Goal: Information Seeking & Learning: Learn about a topic

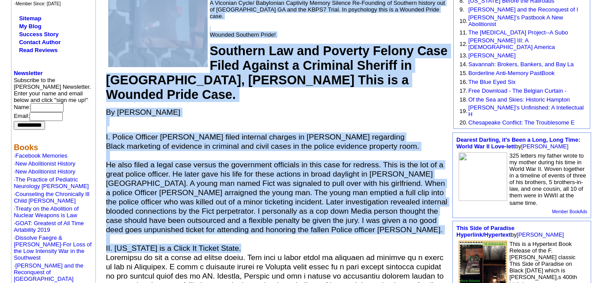
scroll to position [221, 0]
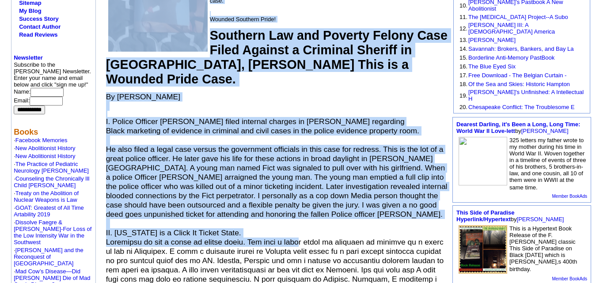
drag, startPoint x: 102, startPoint y: 81, endPoint x: 283, endPoint y: 233, distance: 235.7
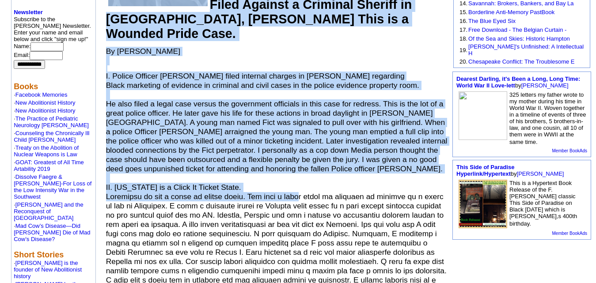
scroll to position [309, 0]
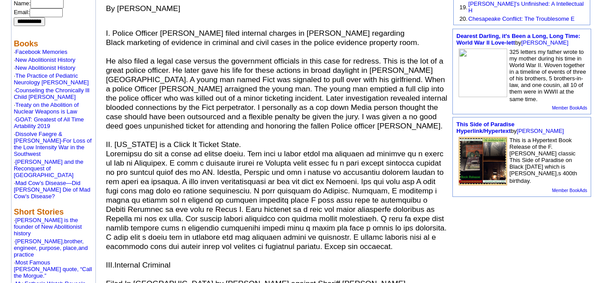
click at [292, 233] on p at bounding box center [277, 200] width 342 height 102
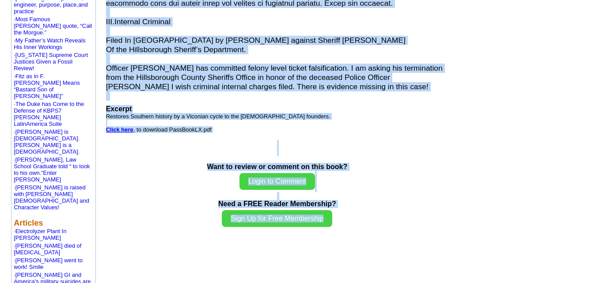
scroll to position [622, 0]
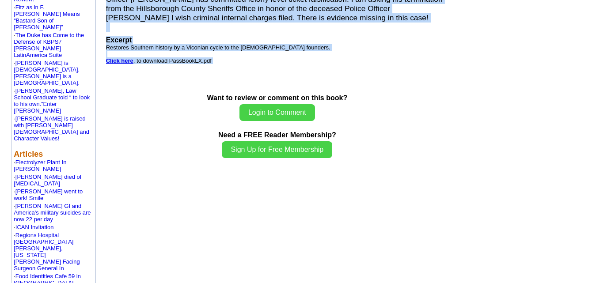
drag, startPoint x: 102, startPoint y: 34, endPoint x: 280, endPoint y: 55, distance: 179.2
click at [280, 55] on td "Patrick’s Pastbook A New Abolitionist are-Founding of American History by Dr. P…" at bounding box center [277, 173] width 345 height 1424
copy td "Patrick’s Pastbook A New Abolitionist are-Founding of American History by Dr. P…"
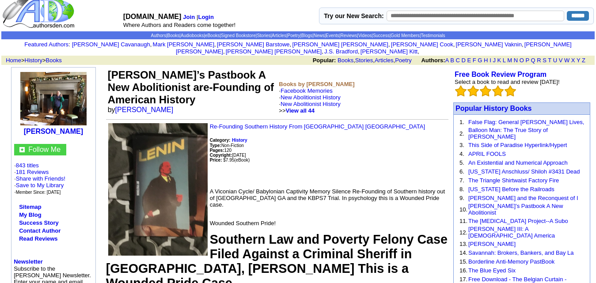
scroll to position [3, 0]
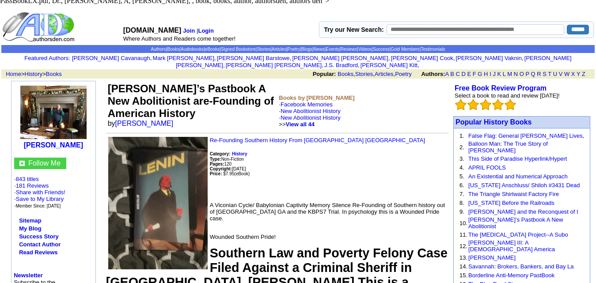
click at [457, 31] on input "text" at bounding box center [476, 29] width 178 height 11
type input "*******"
click at [567, 27] on input "******" at bounding box center [578, 30] width 22 height 10
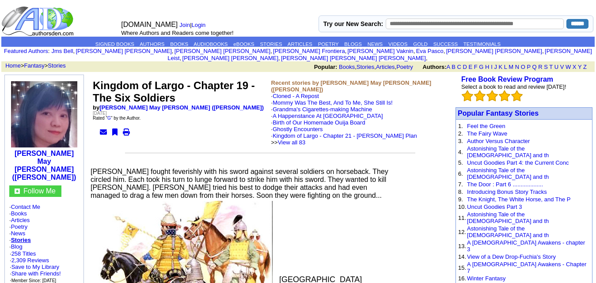
click at [228, 157] on td at bounding box center [261, 162] width 344 height 10
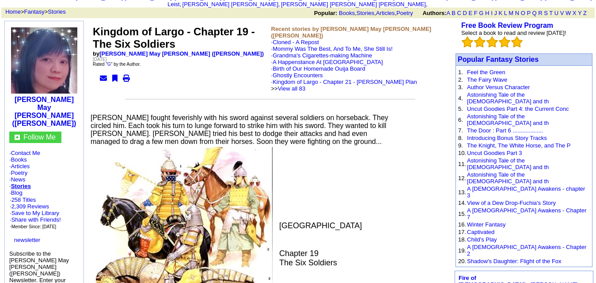
scroll to position [88, 0]
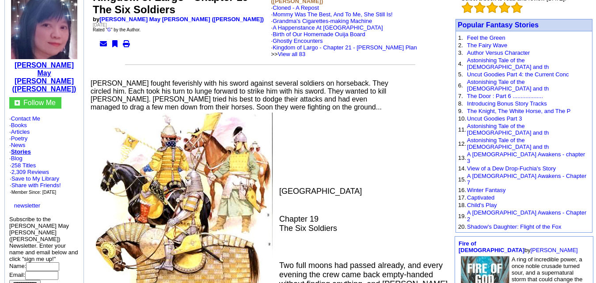
click at [38, 82] on b "Sandie May Joyce (Sandie Angel)" at bounding box center [44, 76] width 64 height 31
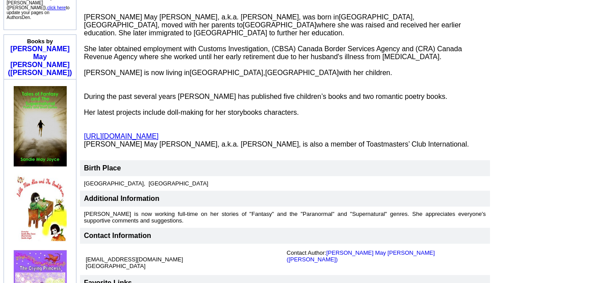
scroll to position [403, 0]
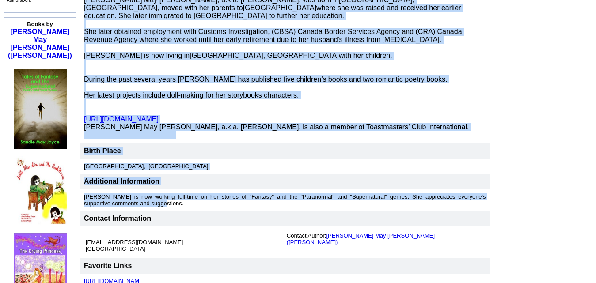
drag, startPoint x: 86, startPoint y: 132, endPoint x: 307, endPoint y: 122, distance: 221.5
click at [307, 122] on tbody "Background Information PERSONAL BACKGROUND INFORMATION: Sandie May Joyce, a.k.a…" at bounding box center [285, 144] width 410 height 423
click at [273, 143] on td "Birth Place" at bounding box center [285, 151] width 410 height 16
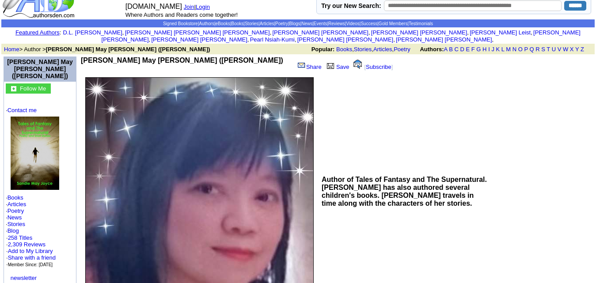
scroll to position [0, 0]
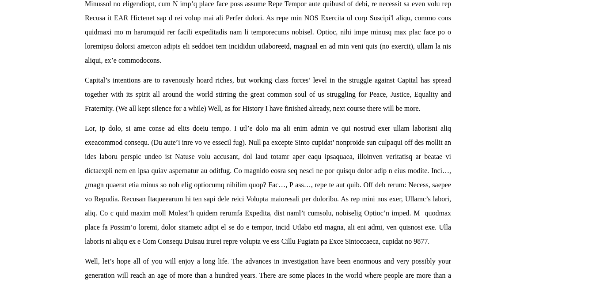
scroll to position [795, 0]
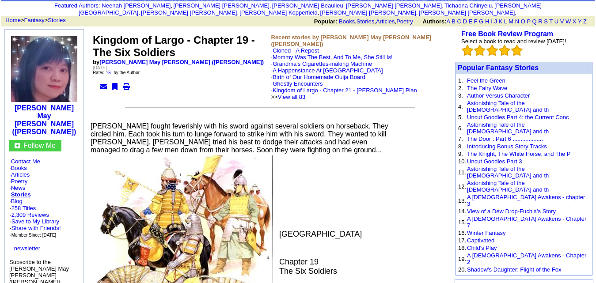
scroll to position [43, 0]
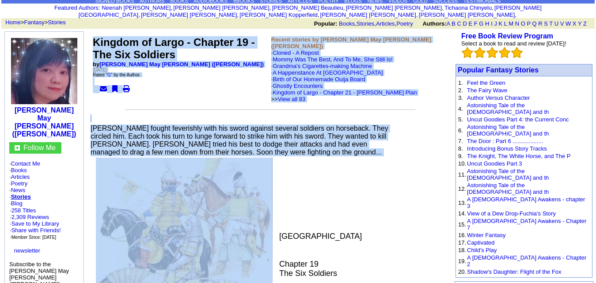
drag, startPoint x: 91, startPoint y: 34, endPoint x: 238, endPoint y: 264, distance: 272.3
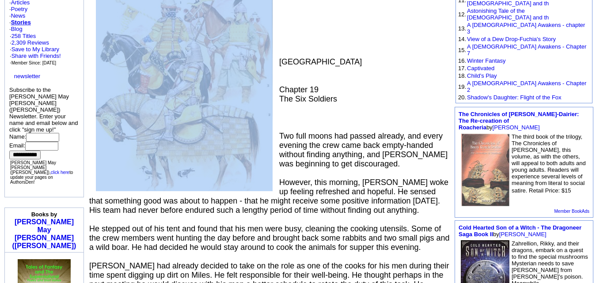
scroll to position [220, 0]
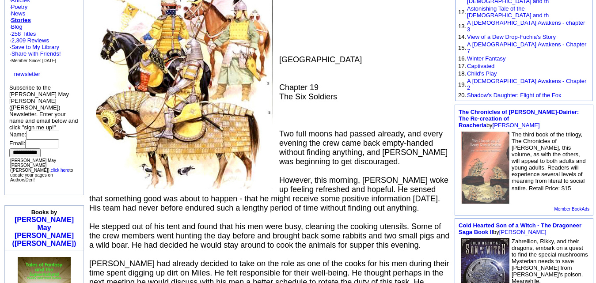
drag, startPoint x: 322, startPoint y: 101, endPoint x: 315, endPoint y: 106, distance: 8.8
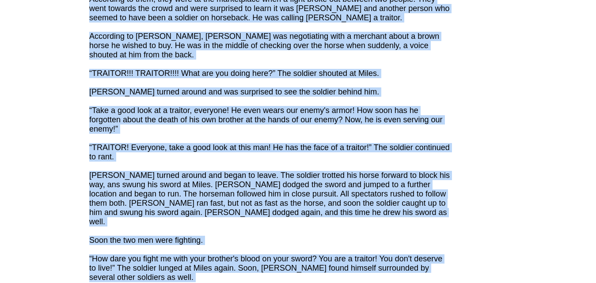
scroll to position [1104, 0]
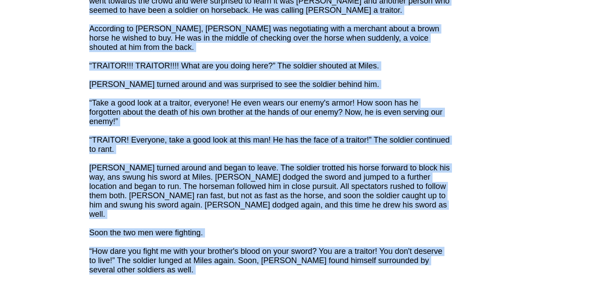
drag, startPoint x: 94, startPoint y: 79, endPoint x: 251, endPoint y: 220, distance: 211.2
copy td "Kingdom of Largo - Chapter 19 - The Six Soldiers by Sandie May Joyce (Sandie An…"
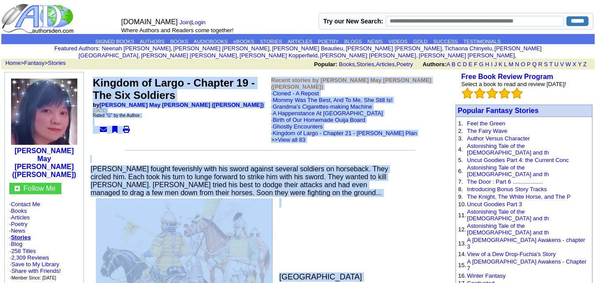
scroll to position [0, 0]
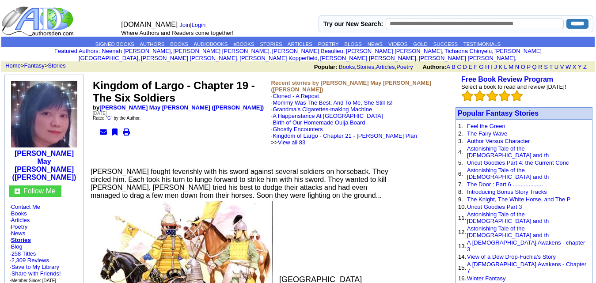
click at [100, 35] on td at bounding box center [59, 21] width 117 height 31
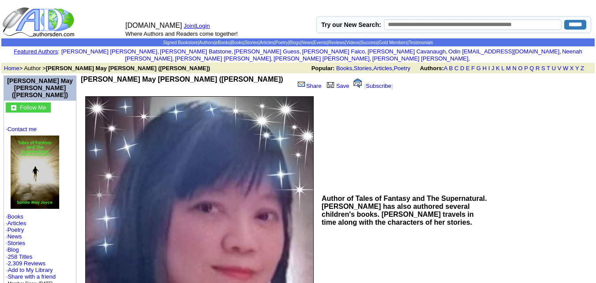
click at [489, 22] on input "text" at bounding box center [473, 24] width 178 height 11
type input "*******"
click at [565, 27] on input "******" at bounding box center [575, 25] width 22 height 10
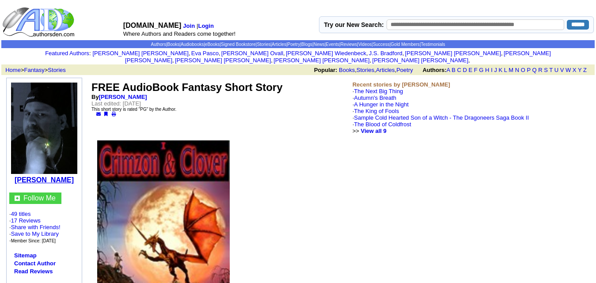
click at [54, 176] on b "[PERSON_NAME]" at bounding box center [44, 180] width 59 height 8
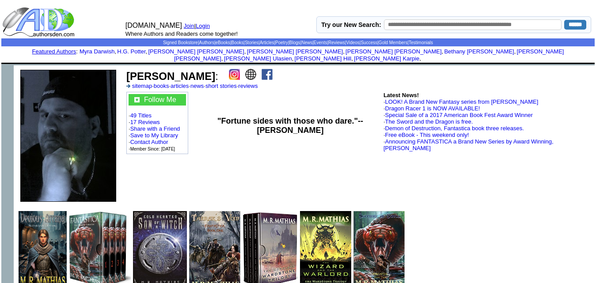
click at [245, 72] on img at bounding box center [250, 74] width 11 height 11
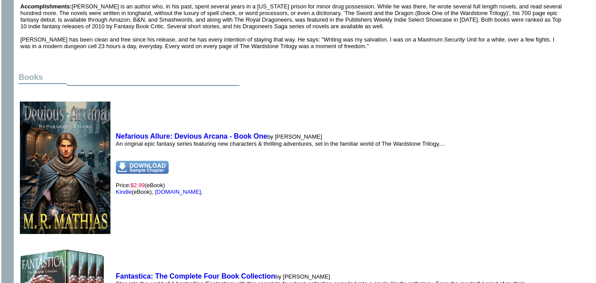
scroll to position [398, 0]
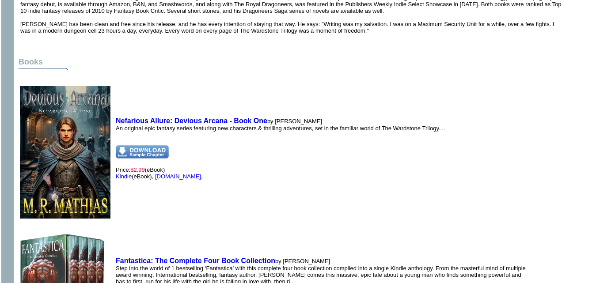
click at [164, 173] on link "Amazon.com" at bounding box center [178, 176] width 46 height 7
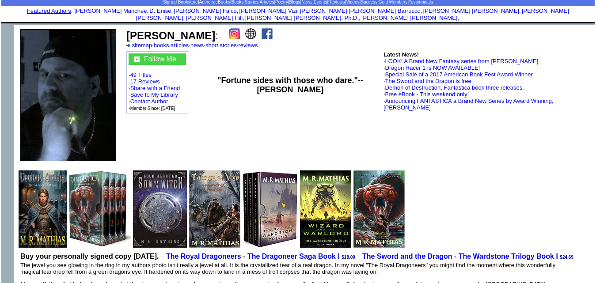
scroll to position [0, 0]
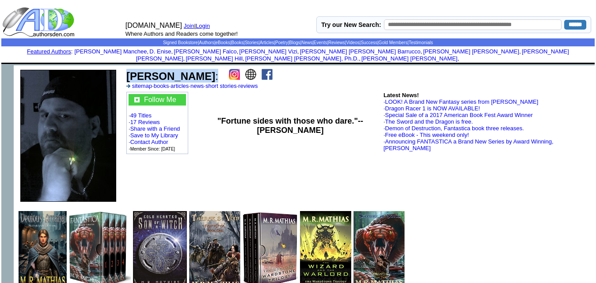
drag, startPoint x: 129, startPoint y: 70, endPoint x: 196, endPoint y: 73, distance: 66.8
click at [196, 73] on font "M. R. Mathias :" at bounding box center [172, 76] width 92 height 12
copy font "M. R. Mathias :"
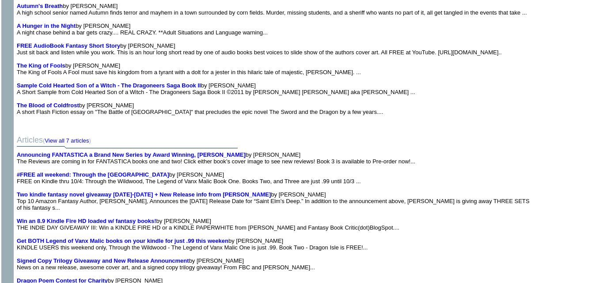
scroll to position [5301, 0]
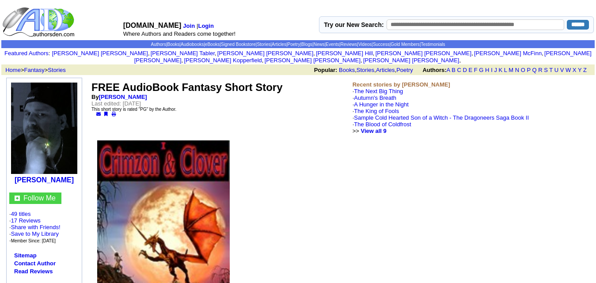
click at [420, 23] on input "text" at bounding box center [476, 24] width 178 height 11
type input "*******"
click at [573, 23] on input "******" at bounding box center [578, 25] width 22 height 10
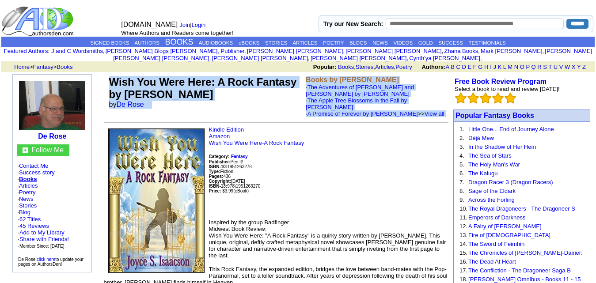
drag, startPoint x: 109, startPoint y: 72, endPoint x: 245, endPoint y: 110, distance: 141.4
click at [218, 118] on td "Wish You Were Here: A Rock Fantasy by Joyce Isaacson by De Rose" at bounding box center [205, 96] width 197 height 45
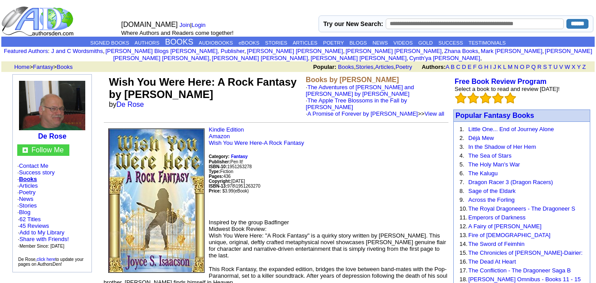
click at [311, 176] on p "Kindle Edition Amazon Wish You Were Here-A Rock Fantasy Category: Fantasy Publi…" at bounding box center [276, 169] width 345 height 86
click at [55, 133] on b "De Rose" at bounding box center [52, 137] width 28 height 8
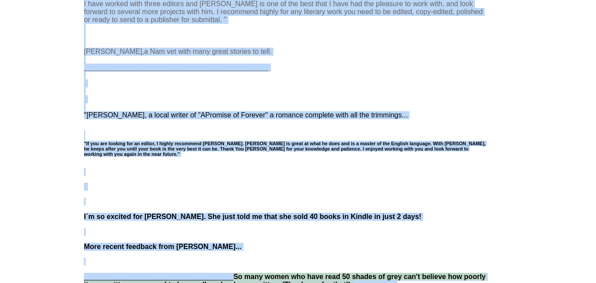
scroll to position [1056, 0]
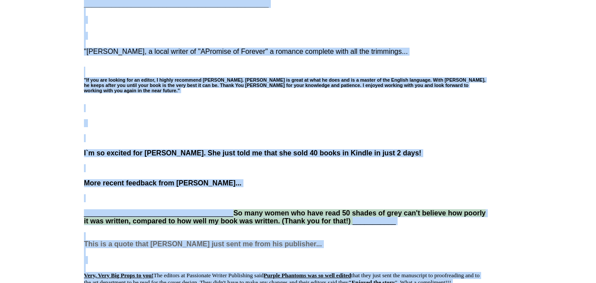
drag, startPoint x: 83, startPoint y: 182, endPoint x: 499, endPoint y: 112, distance: 422.1
click at [499, 112] on tr "De Rose Share Save [ Subscribe ] [PERSON_NAME] @ MONEYSAVER EDITING Let me help…" at bounding box center [337, 146] width 514 height 2256
copy tr "I would like to welcome all readers and writers to my Moneysaver Editing presen…"
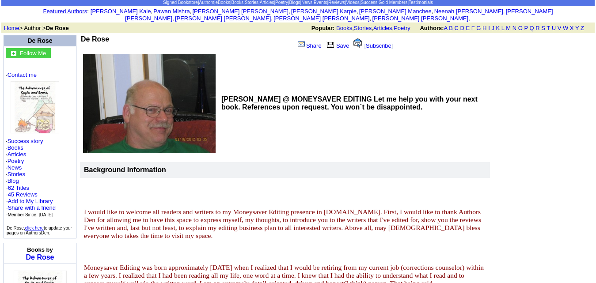
scroll to position [0, 0]
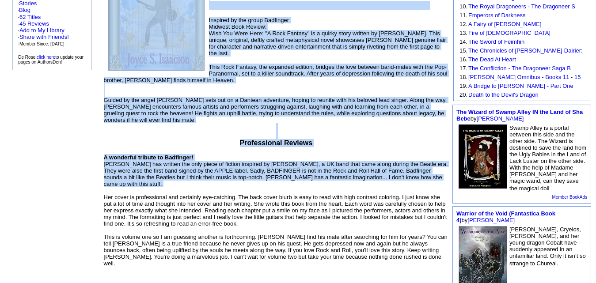
scroll to position [221, 0]
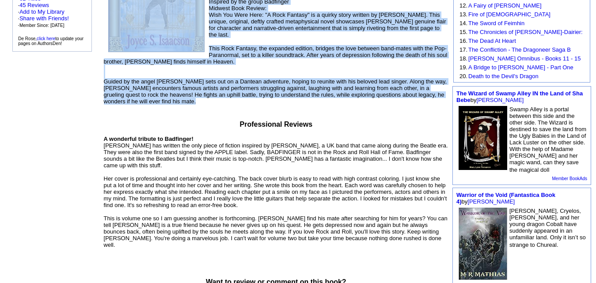
drag, startPoint x: 112, startPoint y: 72, endPoint x: 259, endPoint y: 108, distance: 151.0
click at [259, 108] on td "Wish You Were Here: A Rock Fantasy by Joyce Isaacson by De Rose Books by De Ros…" at bounding box center [275, 126] width 347 height 549
copy td "Wish You Were Here: A Rock Fantasy by Joyce Isaacson by De Rose Books by De Ros…"
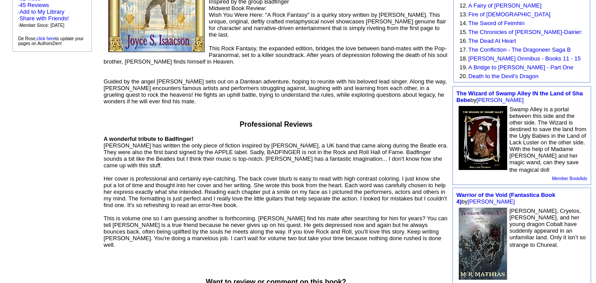
click at [283, 114] on td "Wish You Were Here: A Rock Fantasy by Joyce Isaacson by De Rose Books by De Ros…" at bounding box center [275, 126] width 347 height 549
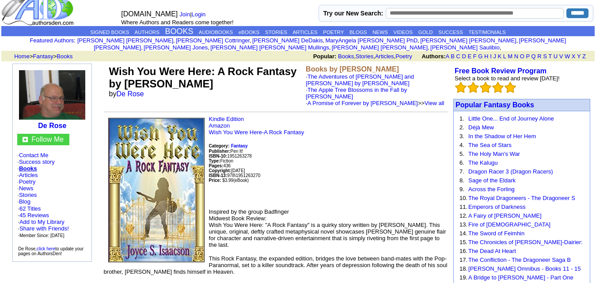
scroll to position [0, 0]
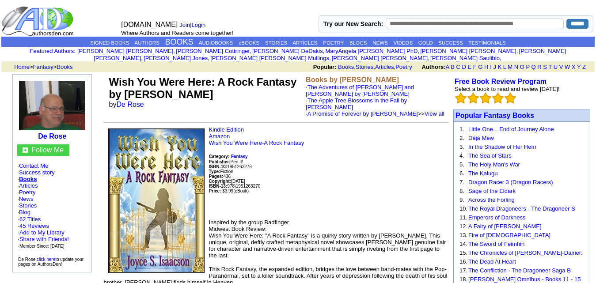
click at [455, 25] on input "text" at bounding box center [475, 24] width 178 height 11
type input "*******"
click at [582, 23] on input "******" at bounding box center [577, 24] width 22 height 10
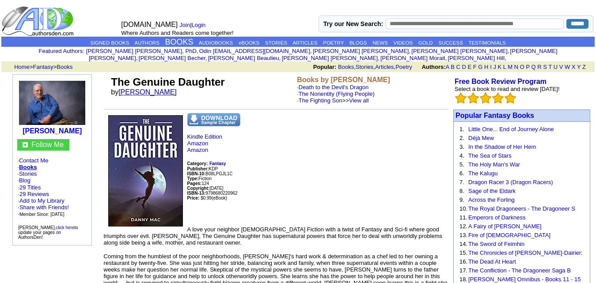
click at [148, 88] on link "Danny Mac" at bounding box center [147, 92] width 58 height 8
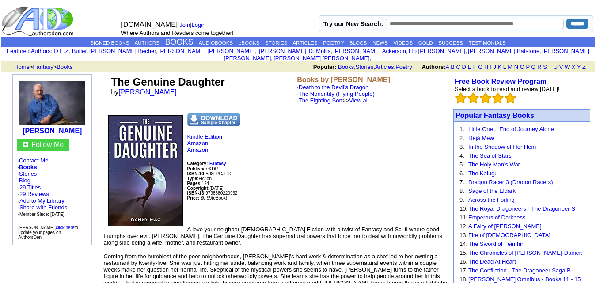
click at [235, 87] on td "The Genuine Daughter by [PERSON_NAME]" at bounding box center [202, 89] width 186 height 31
click at [425, 27] on input "text" at bounding box center [475, 24] width 178 height 11
type input "*******"
click at [568, 24] on input "******" at bounding box center [577, 24] width 22 height 10
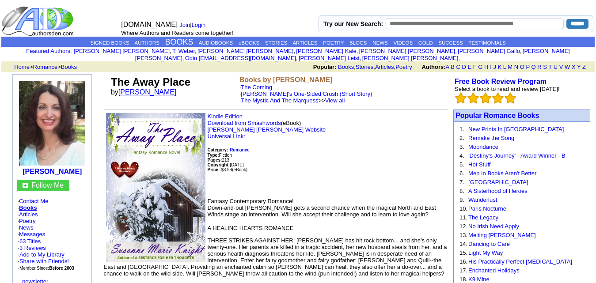
click at [166, 88] on link "[PERSON_NAME]" at bounding box center [147, 92] width 58 height 8
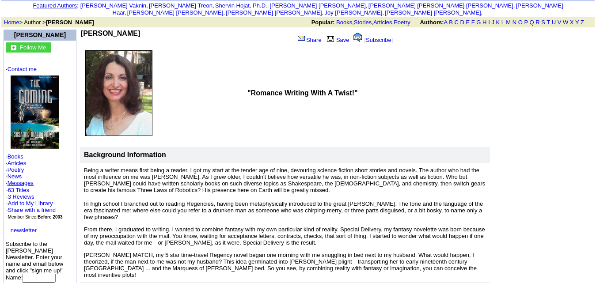
scroll to position [44, 0]
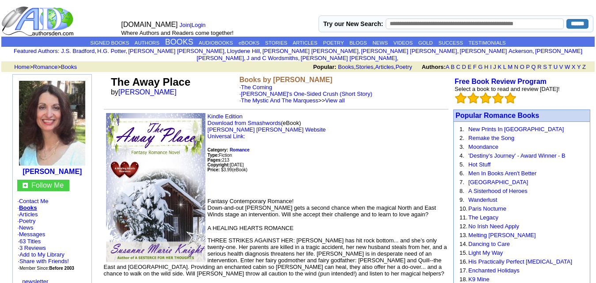
click at [508, 27] on input "text" at bounding box center [475, 24] width 178 height 11
type input "*******"
click at [576, 27] on input "******" at bounding box center [577, 24] width 22 height 10
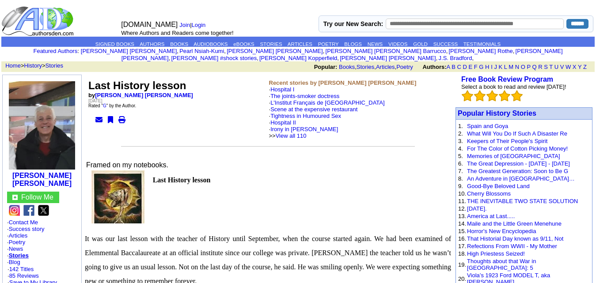
scroll to position [795, 0]
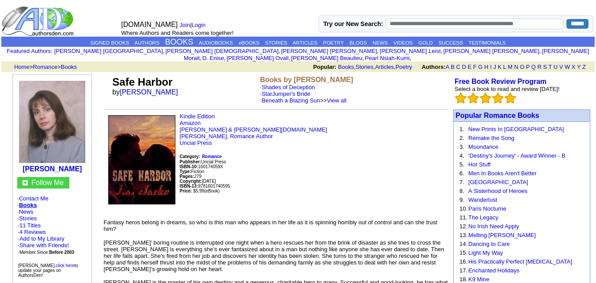
scroll to position [44, 0]
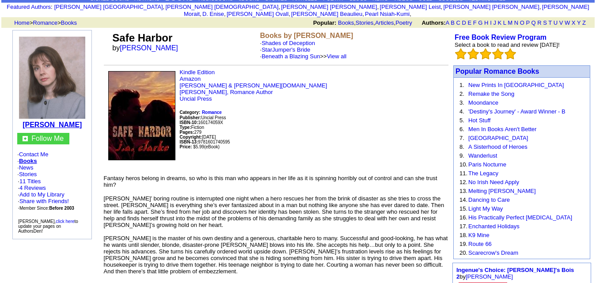
click at [62, 121] on b "J. A. Clarke" at bounding box center [52, 125] width 59 height 8
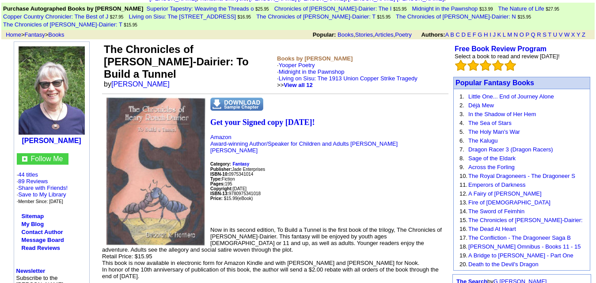
scroll to position [88, 0]
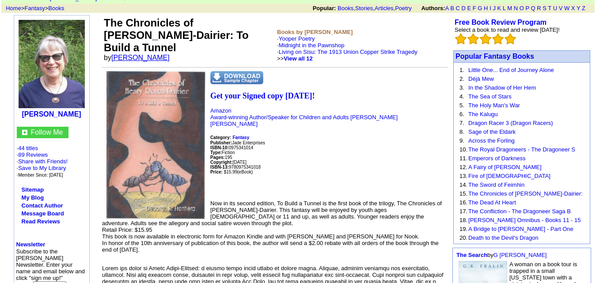
click at [167, 54] on link "[PERSON_NAME]" at bounding box center [140, 58] width 58 height 8
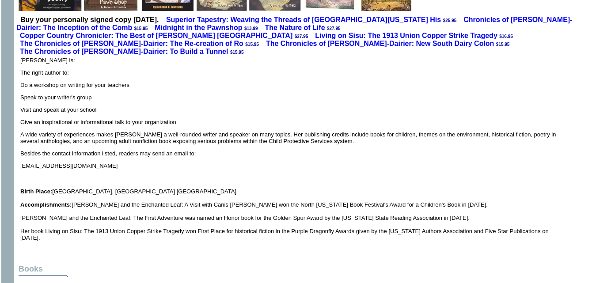
scroll to position [303, 0]
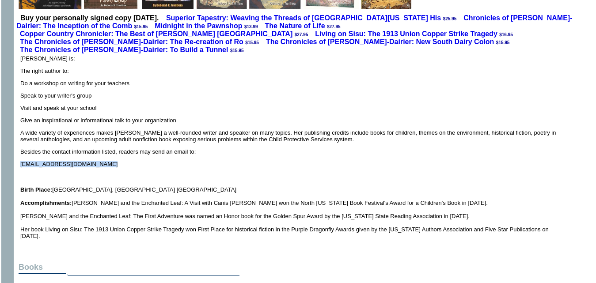
drag, startPoint x: 21, startPoint y: 149, endPoint x: 58, endPoint y: 155, distance: 38.1
click at [58, 155] on td "[PERSON_NAME] is: The right author to: Do a workshop on writing for your teache…" at bounding box center [292, 147] width 544 height 184
copy p "[EMAIL_ADDRESS][DOMAIN_NAME]"
drag, startPoint x: 163, startPoint y: 158, endPoint x: 163, endPoint y: 172, distance: 14.2
click at [163, 159] on td "[PERSON_NAME] is: The right author to: Do a workshop on writing for your teache…" at bounding box center [292, 147] width 544 height 184
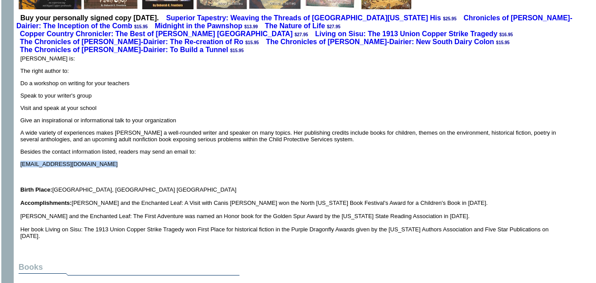
click at [215, 164] on td "[PERSON_NAME] is: The right author to: Do a workshop on writing for your teache…" at bounding box center [292, 147] width 544 height 184
drag, startPoint x: 212, startPoint y: 161, endPoint x: 239, endPoint y: 84, distance: 81.6
click at [239, 92] on p "Speak to your writer's group" at bounding box center [292, 95] width 544 height 7
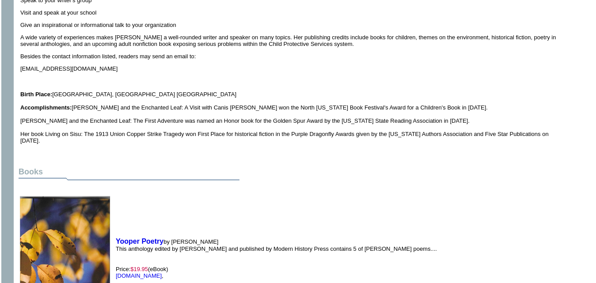
scroll to position [391, 0]
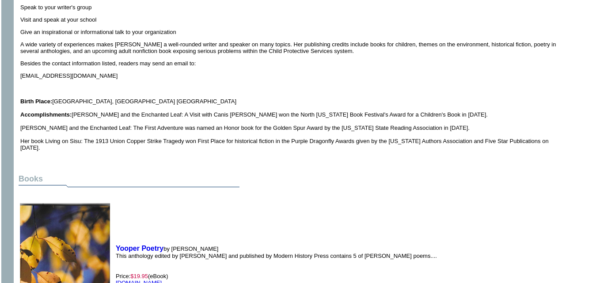
drag, startPoint x: 127, startPoint y: 156, endPoint x: 320, endPoint y: 221, distance: 204.1
click at [320, 221] on td "Yooper Poetry by [PERSON_NAME] This anthology edited by [PERSON_NAME] and publi…" at bounding box center [277, 265] width 326 height 145
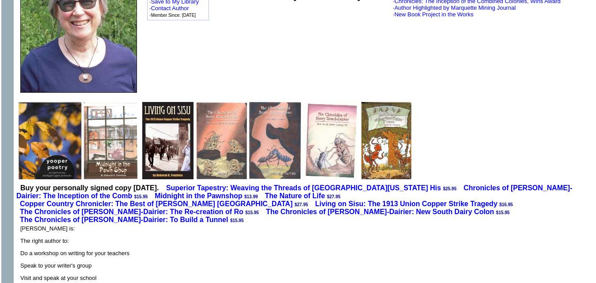
scroll to position [0, 0]
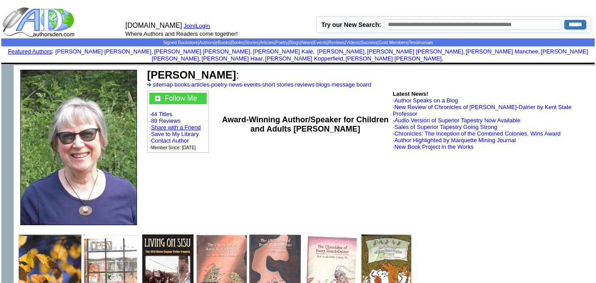
drag, startPoint x: 178, startPoint y: 112, endPoint x: 193, endPoint y: 121, distance: 16.4
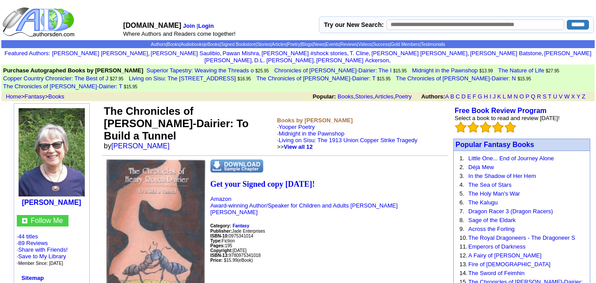
scroll to position [88, 0]
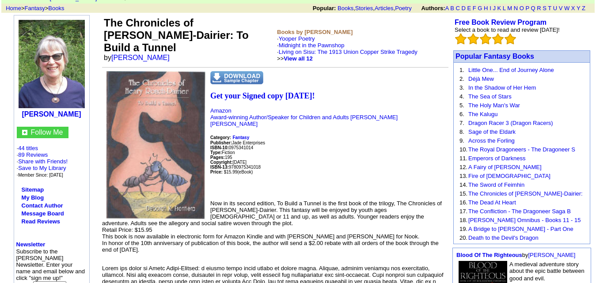
drag, startPoint x: 0, startPoint y: 0, endPoint x: 307, endPoint y: 140, distance: 337.6
click at [307, 140] on p "Get your Signed copy today! Amazon Award-winning Author/Speaker for Children an…" at bounding box center [275, 142] width 346 height 102
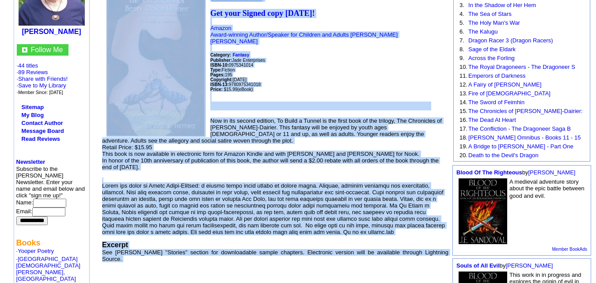
drag, startPoint x: 105, startPoint y: 12, endPoint x: 278, endPoint y: 267, distance: 307.8
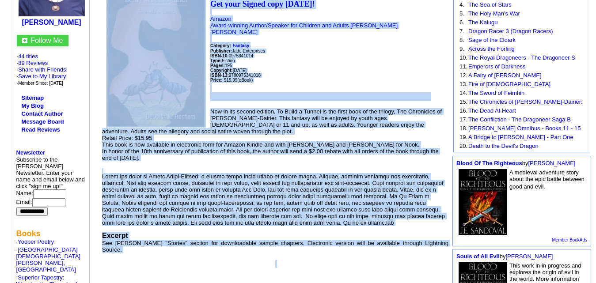
scroll to position [221, 0]
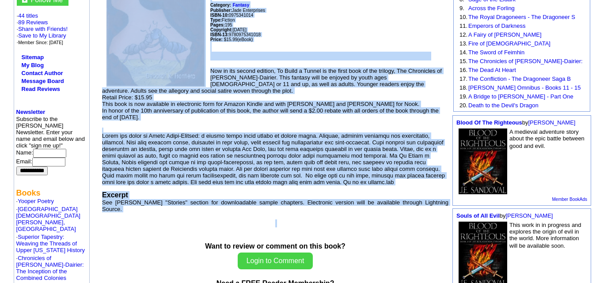
copy td "The Chronicles of Henry Roach-Dairier: To Build a Tunnel by Deborah K. Frontier…"
click at [184, 220] on p at bounding box center [275, 228] width 346 height 16
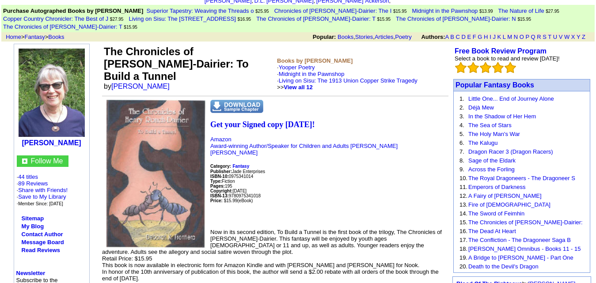
scroll to position [44, 0]
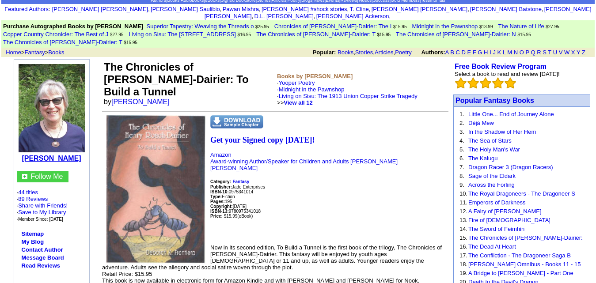
click at [67, 155] on b "Deborah K. Frontiera" at bounding box center [51, 159] width 59 height 8
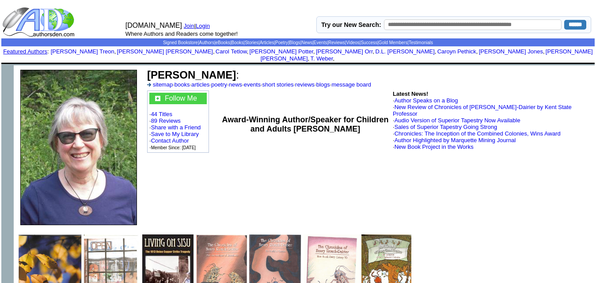
drag, startPoint x: 148, startPoint y: 68, endPoint x: 366, endPoint y: 127, distance: 225.6
click at [366, 127] on tbody "[PERSON_NAME] : sitemap · books · articles · poetry · news · events · short sto…" at bounding box center [369, 119] width 447 height 103
copy tbody "[PERSON_NAME] : sitemap · books · articles · poetry · news · events · short sto…"
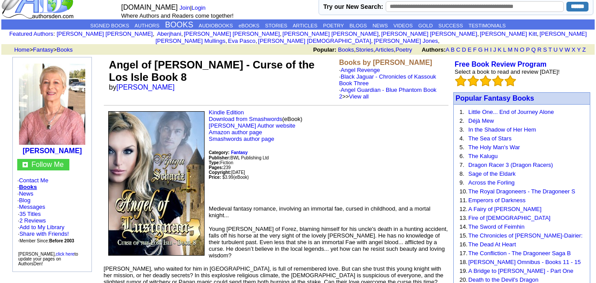
scroll to position [5, 0]
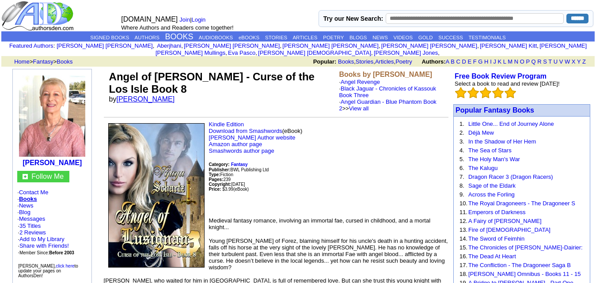
click at [127, 95] on link "[PERSON_NAME]" at bounding box center [145, 99] width 58 height 8
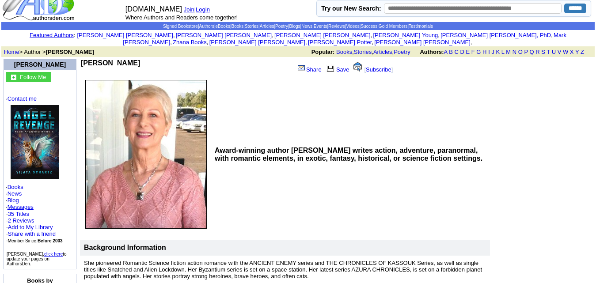
scroll to position [16, 0]
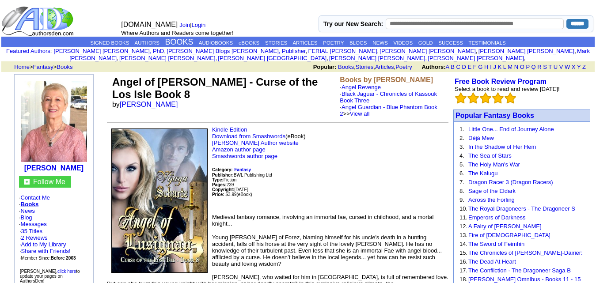
scroll to position [5, 0]
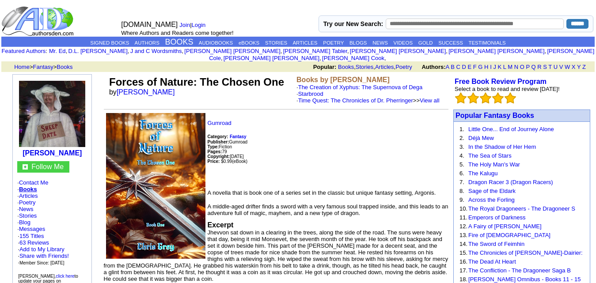
click at [55, 151] on td "[PERSON_NAME]" at bounding box center [52, 118] width 74 height 82
click at [55, 149] on b "[PERSON_NAME]" at bounding box center [52, 153] width 59 height 8
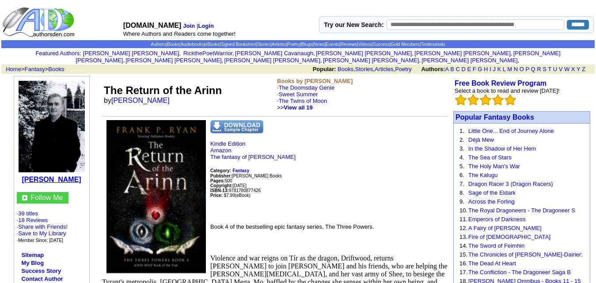
click at [64, 176] on b "Frank P Ryan" at bounding box center [51, 180] width 59 height 8
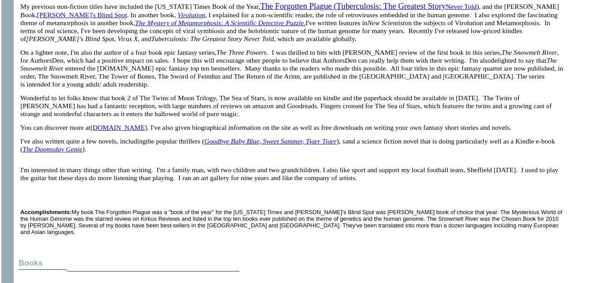
scroll to position [421, 0]
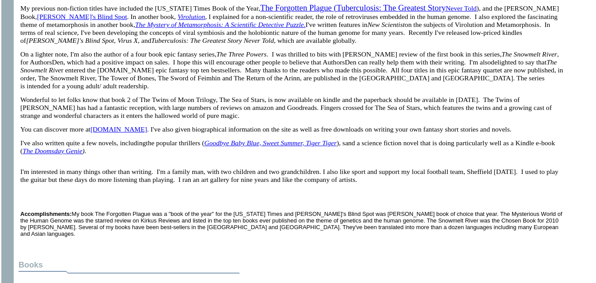
click at [147, 133] on link "[DOMAIN_NAME]" at bounding box center [119, 129] width 57 height 8
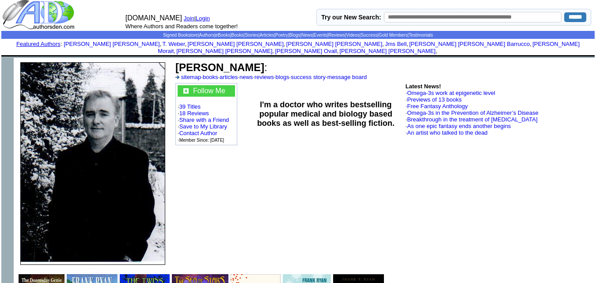
scroll to position [8, 0]
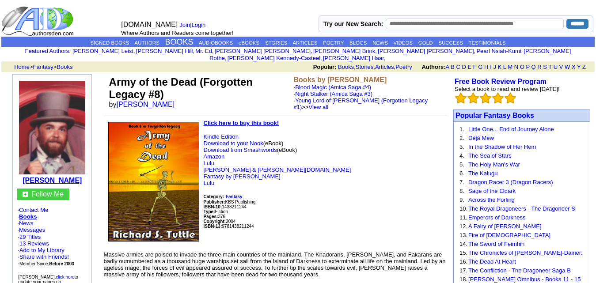
click at [66, 177] on b "[PERSON_NAME]" at bounding box center [52, 181] width 59 height 8
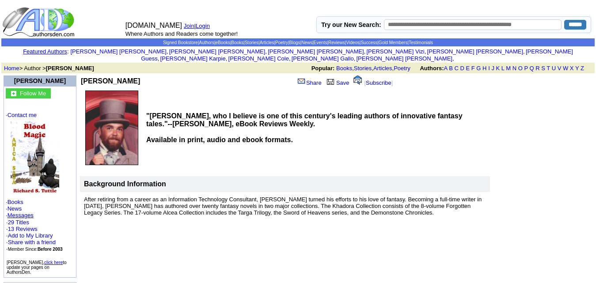
click at [66, 175] on p "Follow Me · Contact me · Books · News · Messages · 29 Titles · 13 Reviews · Add…" at bounding box center [40, 181] width 68 height 187
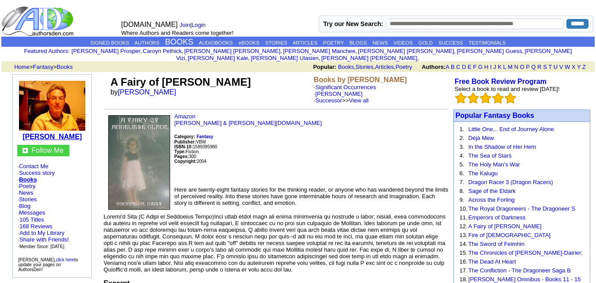
click at [51, 133] on b "[PERSON_NAME]" at bounding box center [52, 137] width 59 height 8
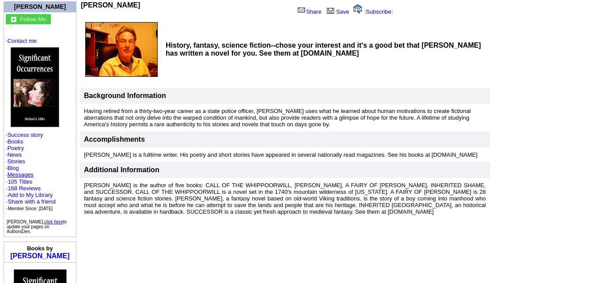
scroll to position [75, 0]
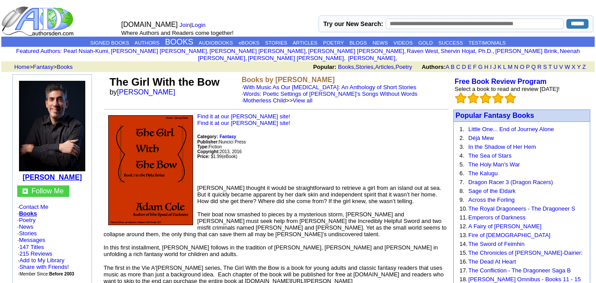
click at [58, 174] on b "Adam Cole" at bounding box center [52, 178] width 59 height 8
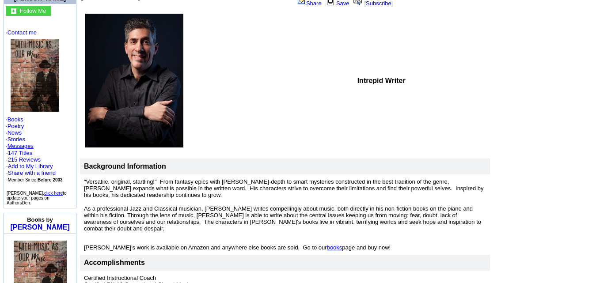
scroll to position [167, 0]
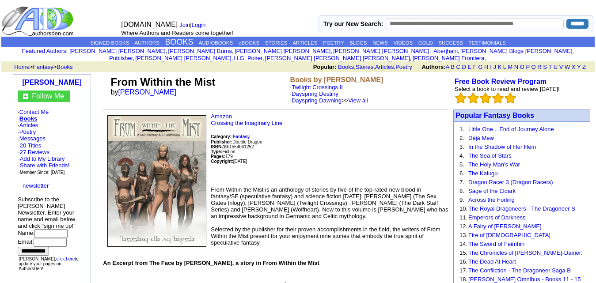
click at [59, 77] on td "Jeanine Berry" at bounding box center [52, 82] width 63 height 11
click at [60, 79] on b "Jeanine Berry" at bounding box center [52, 83] width 59 height 8
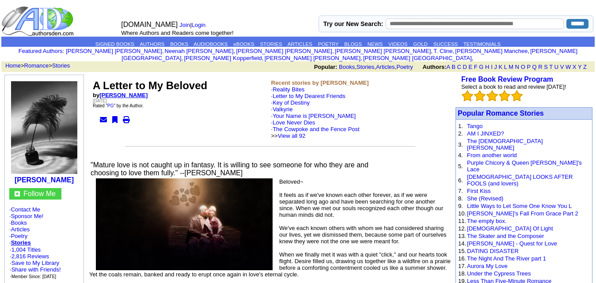
click at [146, 92] on link "[PERSON_NAME]" at bounding box center [123, 95] width 48 height 7
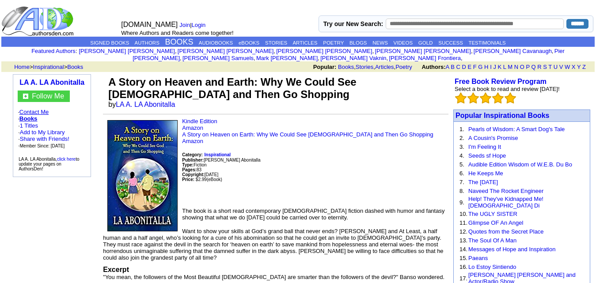
click at [34, 109] on link "Contact Me" at bounding box center [33, 112] width 29 height 7
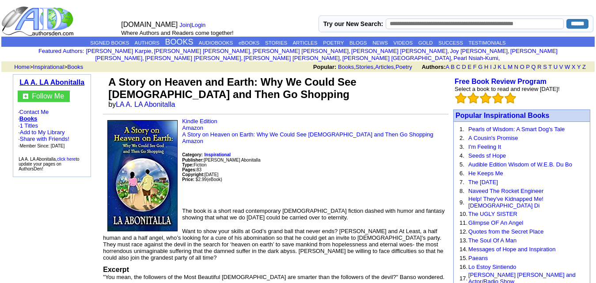
click at [73, 79] on b "LA A. LA Abonitalla" at bounding box center [51, 83] width 65 height 8
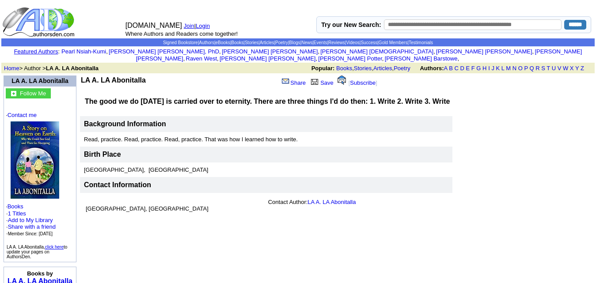
click at [209, 178] on td "Contact Information" at bounding box center [266, 185] width 372 height 16
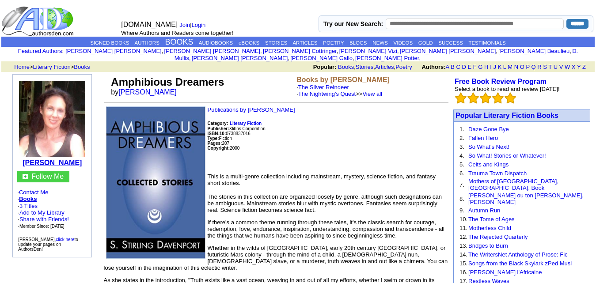
click at [61, 159] on b "[PERSON_NAME]" at bounding box center [52, 163] width 59 height 8
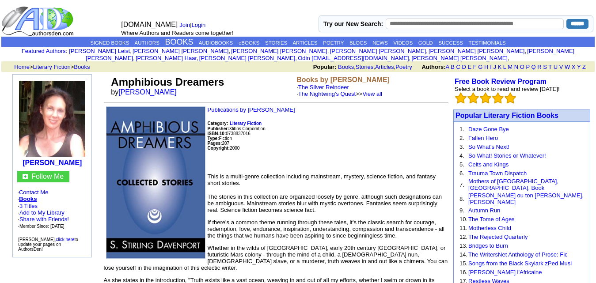
click at [456, 22] on input "text" at bounding box center [475, 24] width 178 height 11
type input "*****"
click at [566, 19] on input "******" at bounding box center [577, 24] width 22 height 10
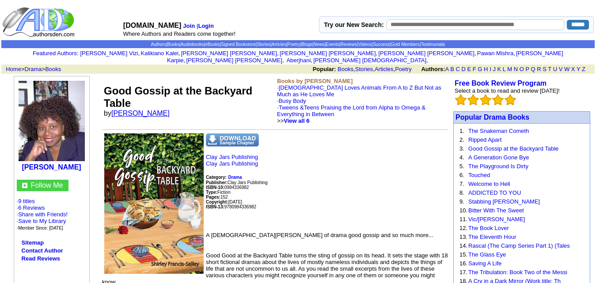
click at [149, 110] on link "Shirley Francis-Salley" at bounding box center [140, 114] width 58 height 8
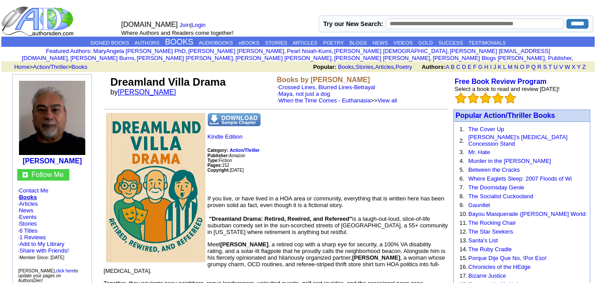
click at [166, 94] on link "[PERSON_NAME]" at bounding box center [147, 92] width 58 height 8
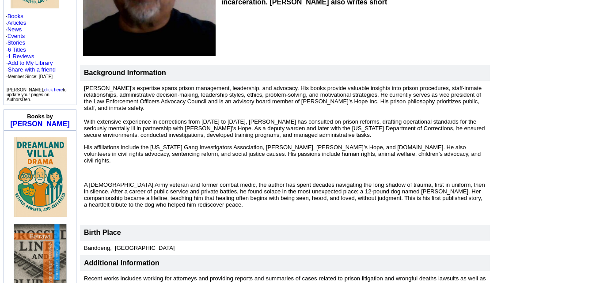
scroll to position [187, 0]
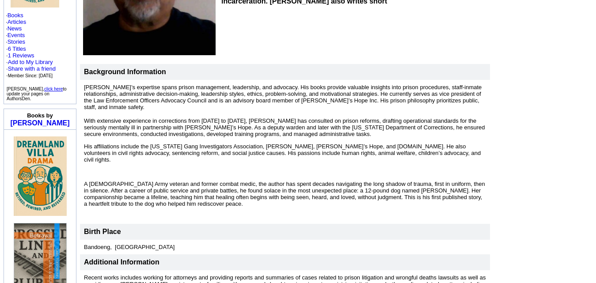
click at [162, 68] on b "Background Information" at bounding box center [125, 72] width 82 height 8
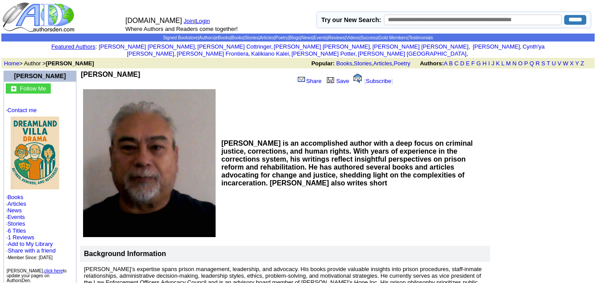
scroll to position [4, 0]
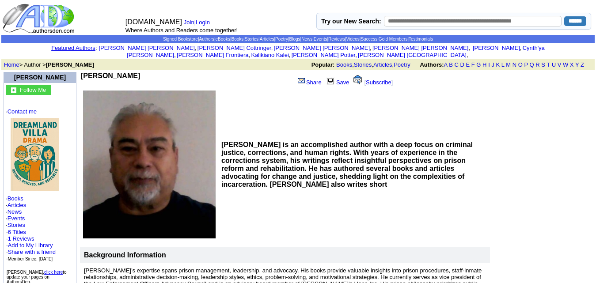
click at [165, 73] on td "[PERSON_NAME]" at bounding box center [186, 80] width 210 height 17
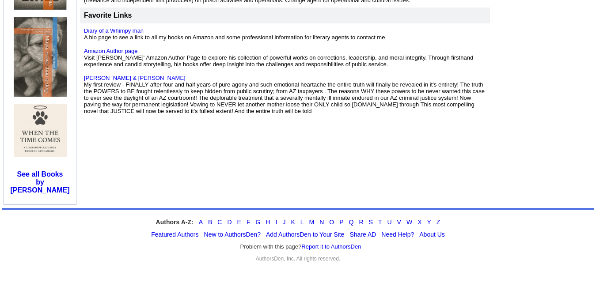
scroll to position [485, 0]
click at [128, 47] on link "Amazon Author page" at bounding box center [110, 50] width 53 height 7
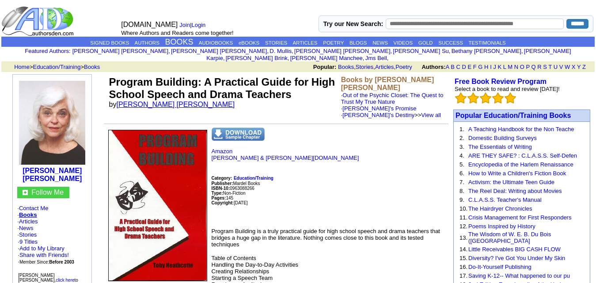
click at [185, 101] on link "[PERSON_NAME] [PERSON_NAME]" at bounding box center [175, 105] width 118 height 8
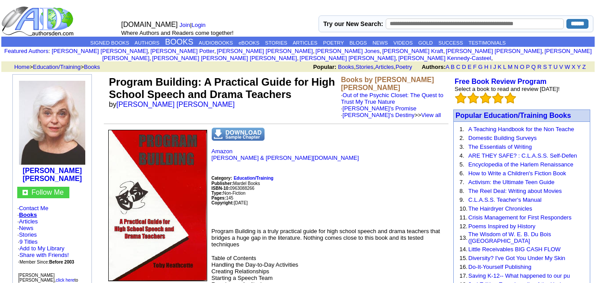
click at [395, 22] on input "text" at bounding box center [475, 24] width 178 height 11
